Goal: Information Seeking & Learning: Learn about a topic

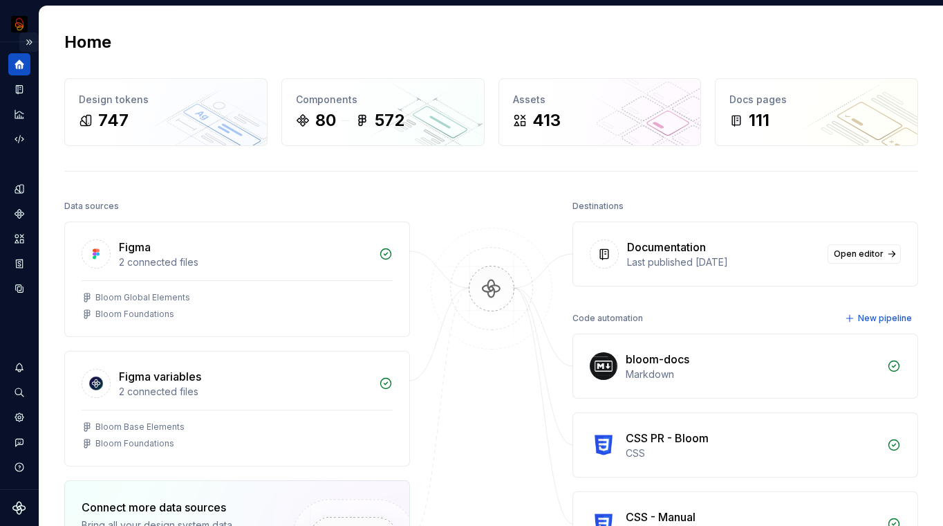
click at [30, 44] on button "Expand sidebar" at bounding box center [28, 42] width 19 height 19
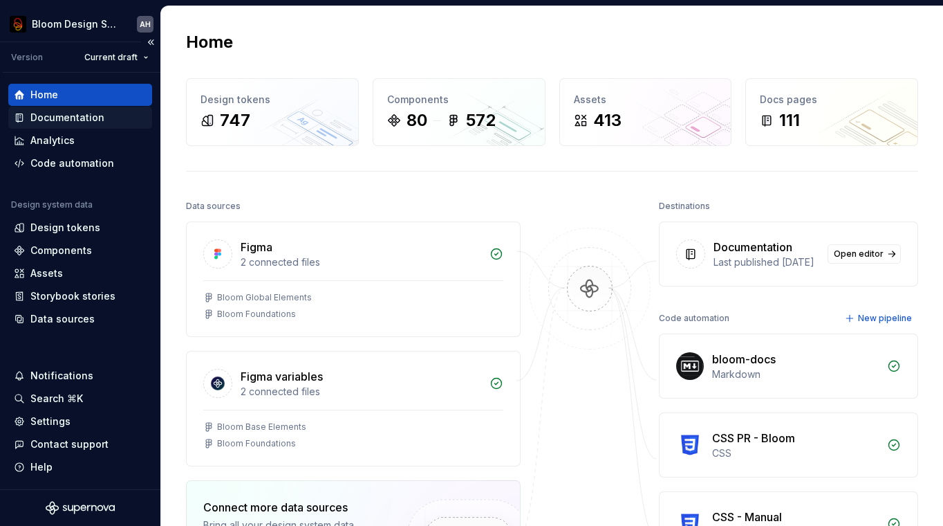
click at [101, 120] on div "Documentation" at bounding box center [80, 118] width 133 height 14
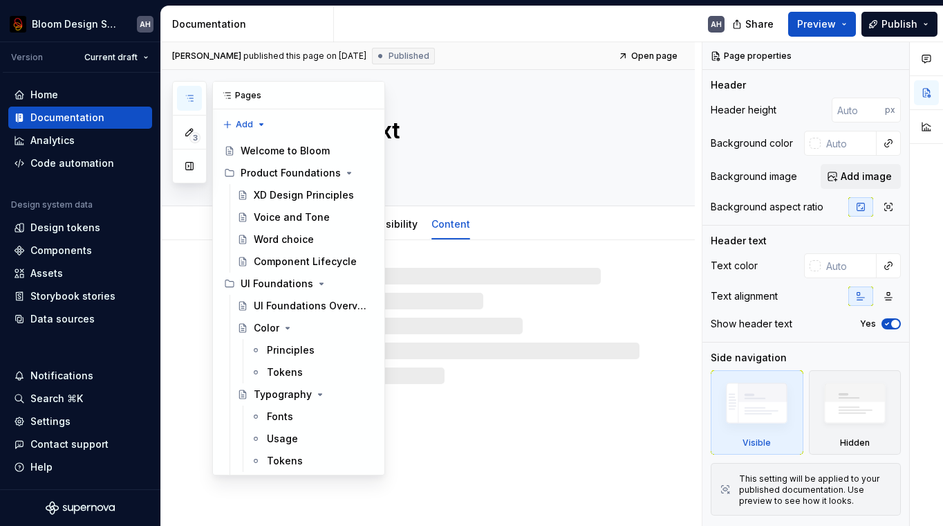
click at [196, 97] on button "button" at bounding box center [189, 98] width 25 height 25
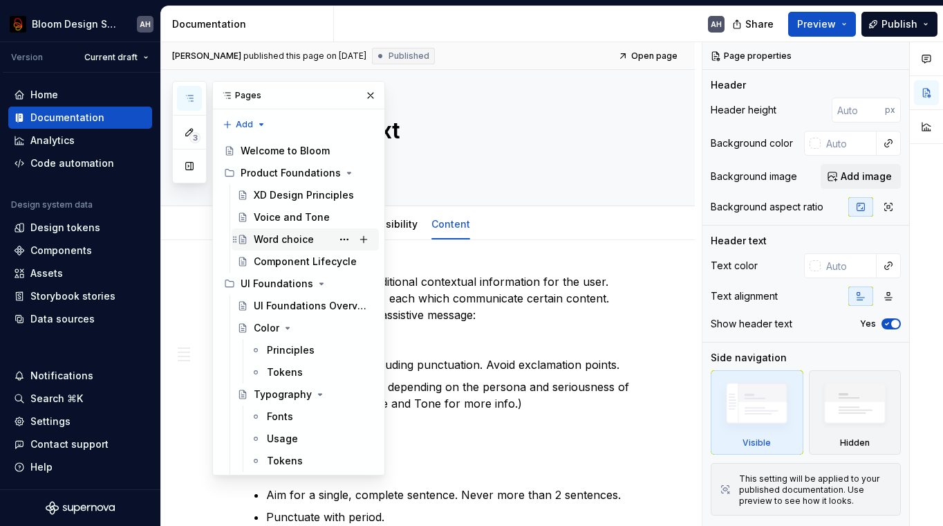
click at [301, 239] on div "Word choice" at bounding box center [284, 239] width 60 height 14
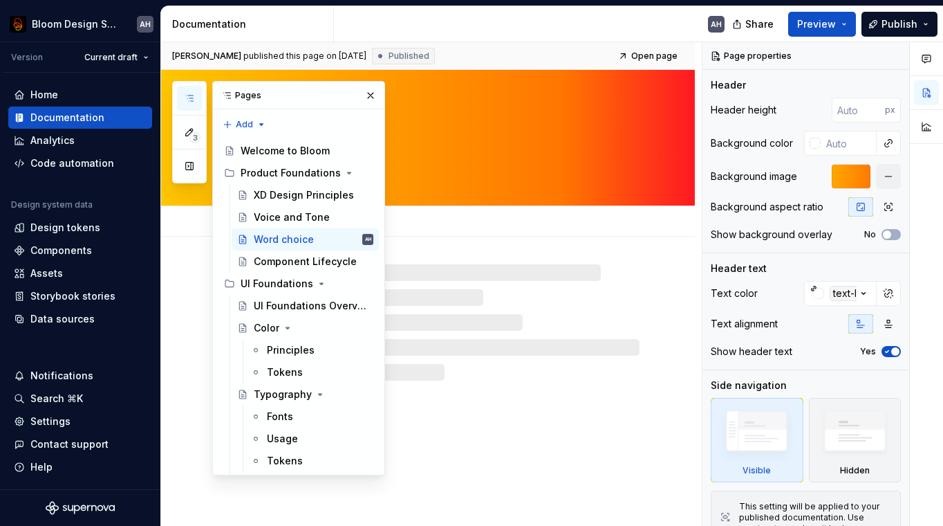
click at [570, 178] on div "Word choice" at bounding box center [445, 138] width 390 height 136
click at [601, 28] on div "AH" at bounding box center [535, 24] width 402 height 36
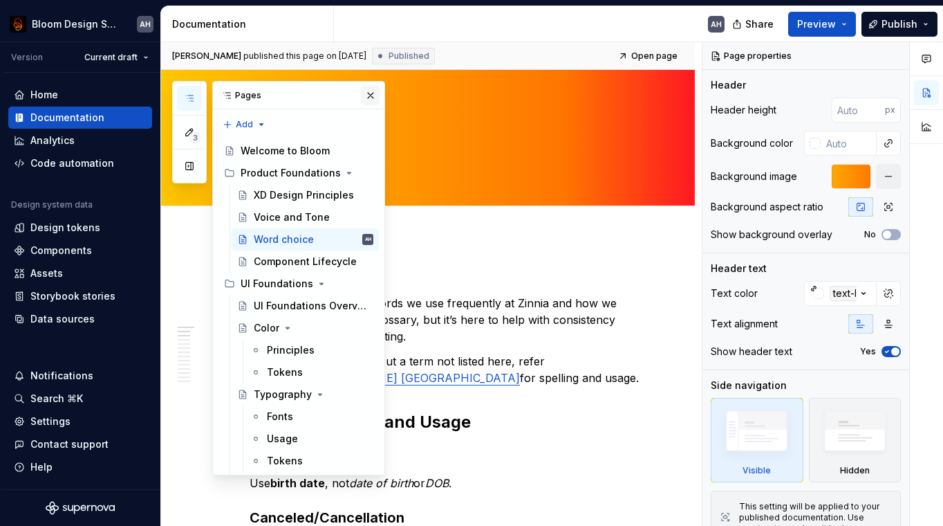
click at [369, 95] on button "button" at bounding box center [370, 95] width 19 height 19
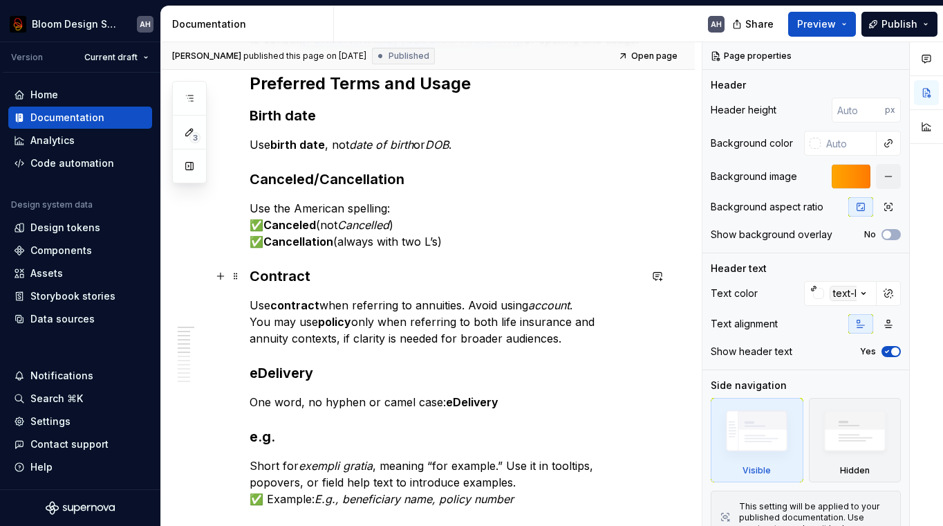
scroll to position [290, 0]
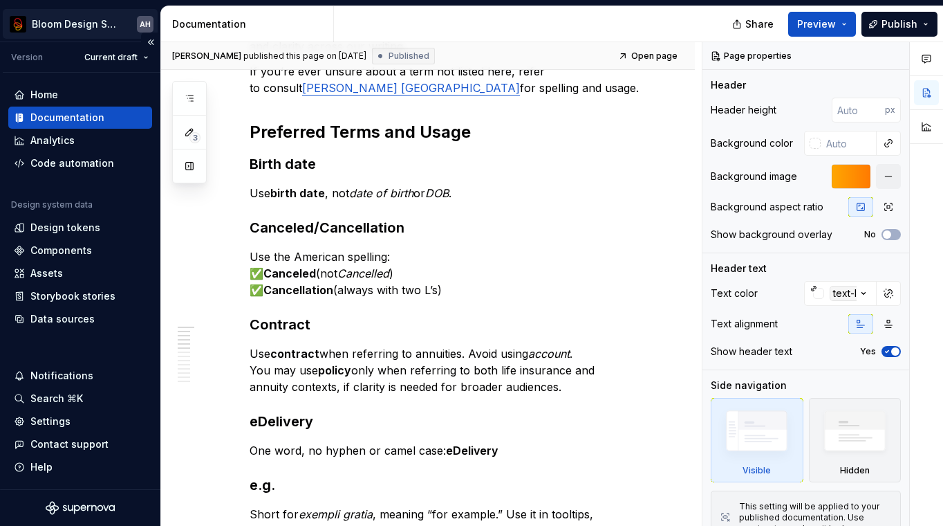
type textarea "*"
